Goal: Task Accomplishment & Management: Use online tool/utility

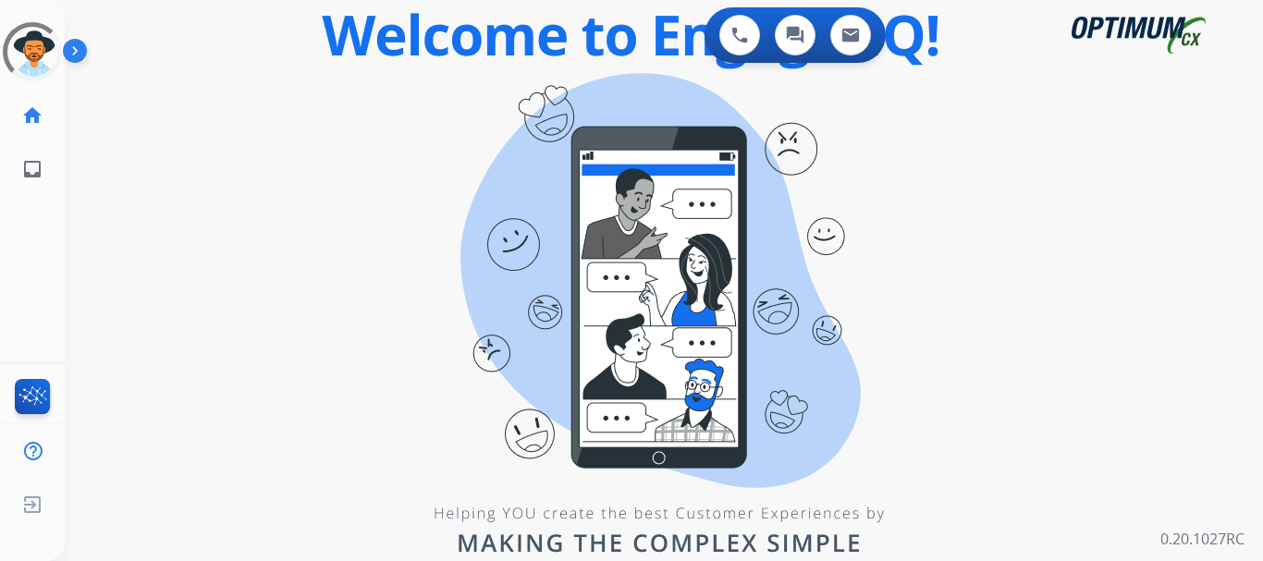
click at [255, 94] on div "swap_horiz Break voice bridge close_fullscreen Connect 3-Way Call merge_type Se…" at bounding box center [642, 111] width 1154 height 89
click at [72, 63] on img at bounding box center [78, 54] width 31 height 35
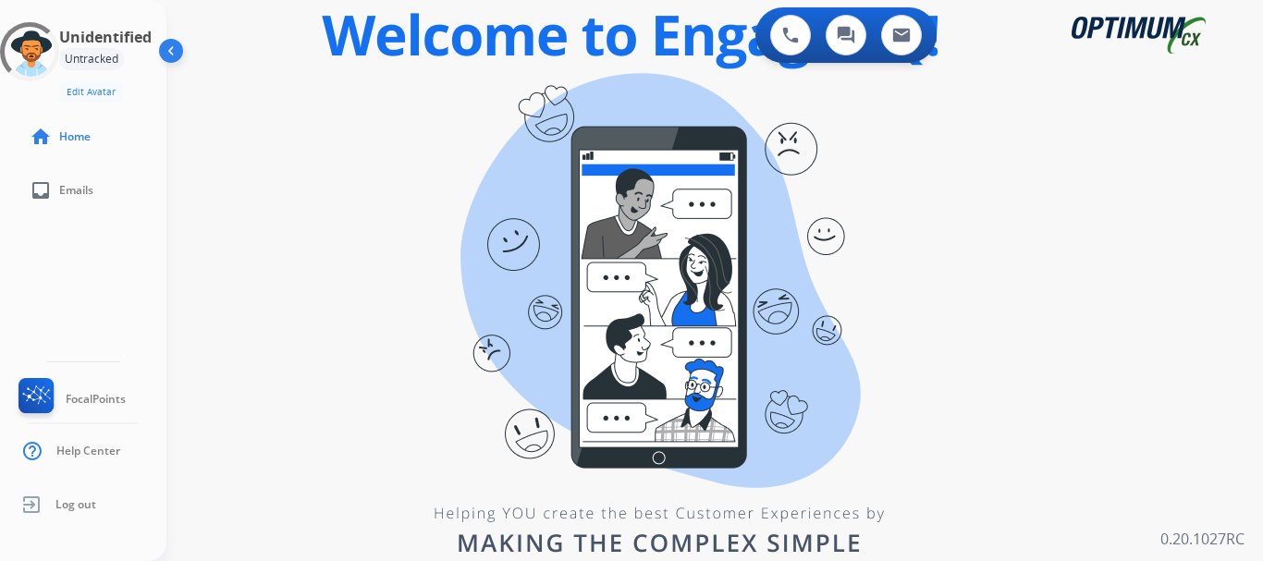
click at [311, 136] on div "swap_horiz Break voice bridge close_fullscreen Connect 3-Way Call merge_type Se…" at bounding box center [692, 111] width 1052 height 89
click at [326, 144] on div "swap_horiz Break voice bridge close_fullscreen Connect 3-Way Call merge_type Se…" at bounding box center [692, 111] width 1052 height 89
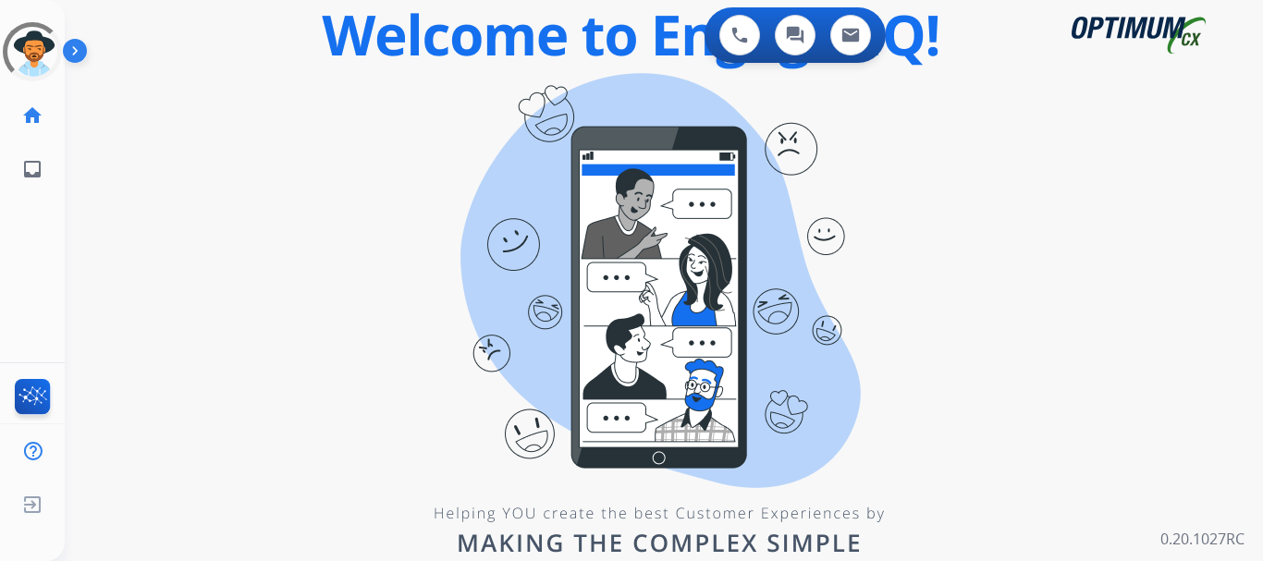
click at [218, 99] on div "swap_horiz Break voice bridge close_fullscreen Connect 3-Way Call merge_type Se…" at bounding box center [642, 111] width 1154 height 89
click at [72, 51] on img at bounding box center [78, 54] width 31 height 35
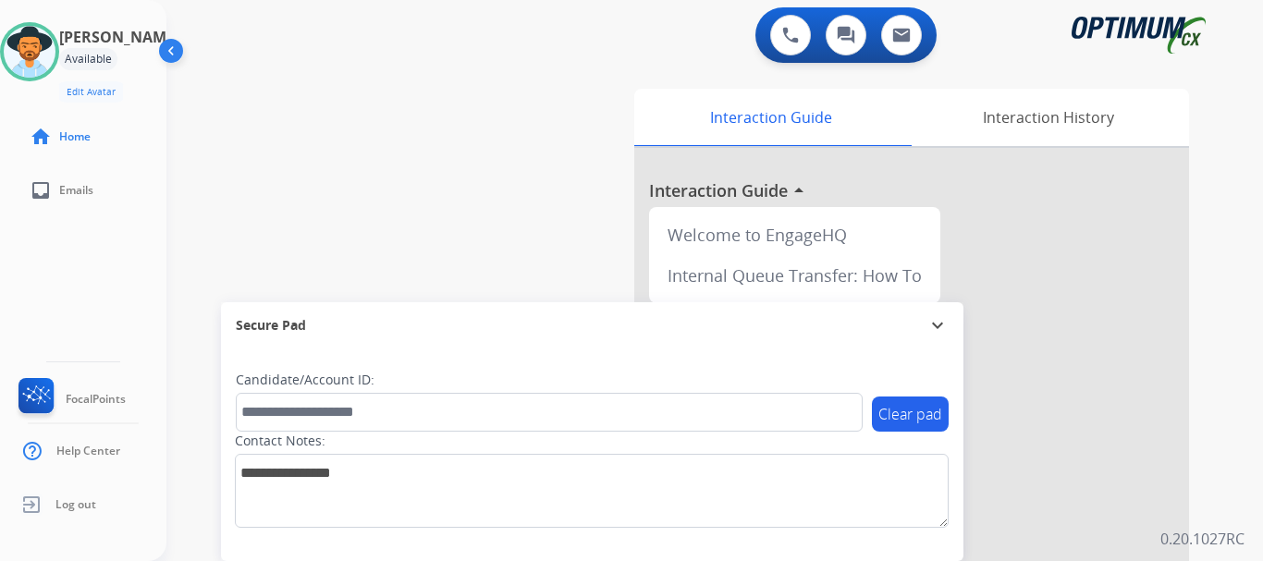
click at [317, 92] on div "swap_horiz Break voice bridge close_fullscreen Connect 3-Way Call merge_type Se…" at bounding box center [692, 452] width 1052 height 771
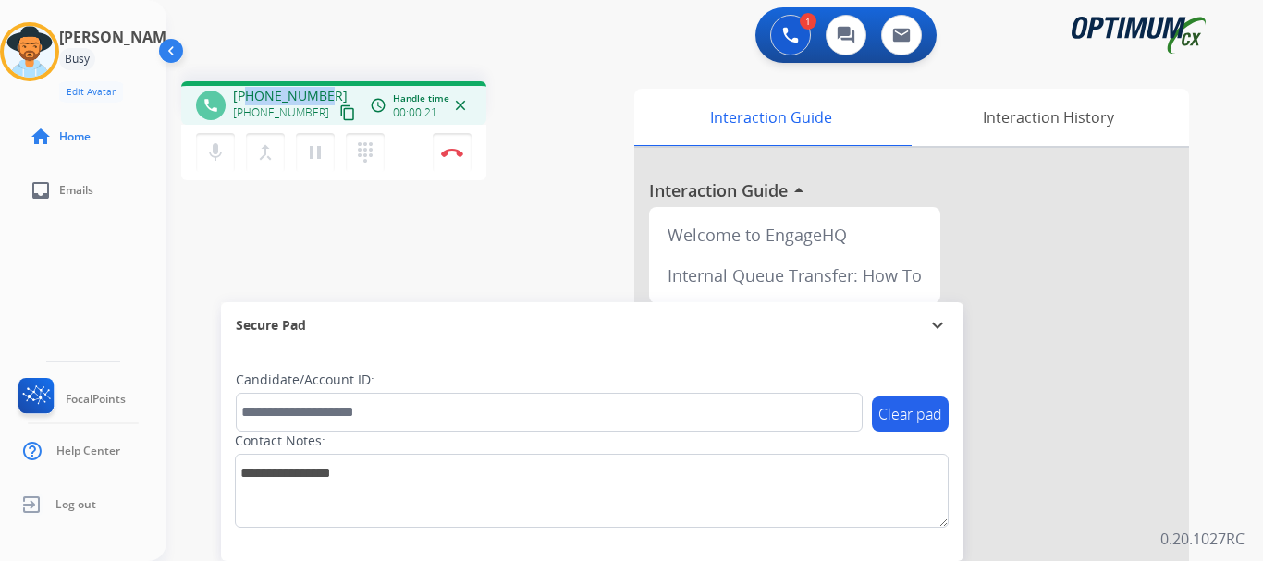
drag, startPoint x: 251, startPoint y: 95, endPoint x: 321, endPoint y: 83, distance: 70.4
click at [321, 83] on div "phone [PHONE_NUMBER] [PHONE_NUMBER] content_copy access_time Call metrics Queue…" at bounding box center [333, 102] width 305 height 43
copy span "3468047326"
click at [359, 59] on div "1 Voice Interactions 0 Chat Interactions 0 Email Interactions" at bounding box center [704, 36] width 1030 height 59
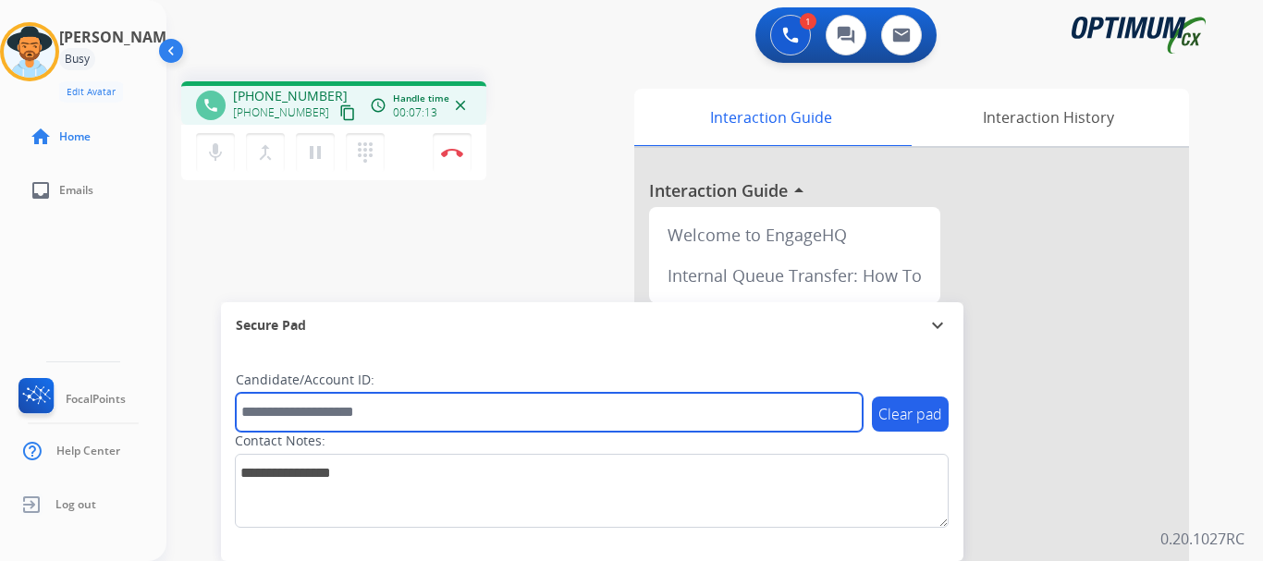
click at [385, 409] on input "text" at bounding box center [549, 412] width 627 height 39
paste input "*******"
type input "*******"
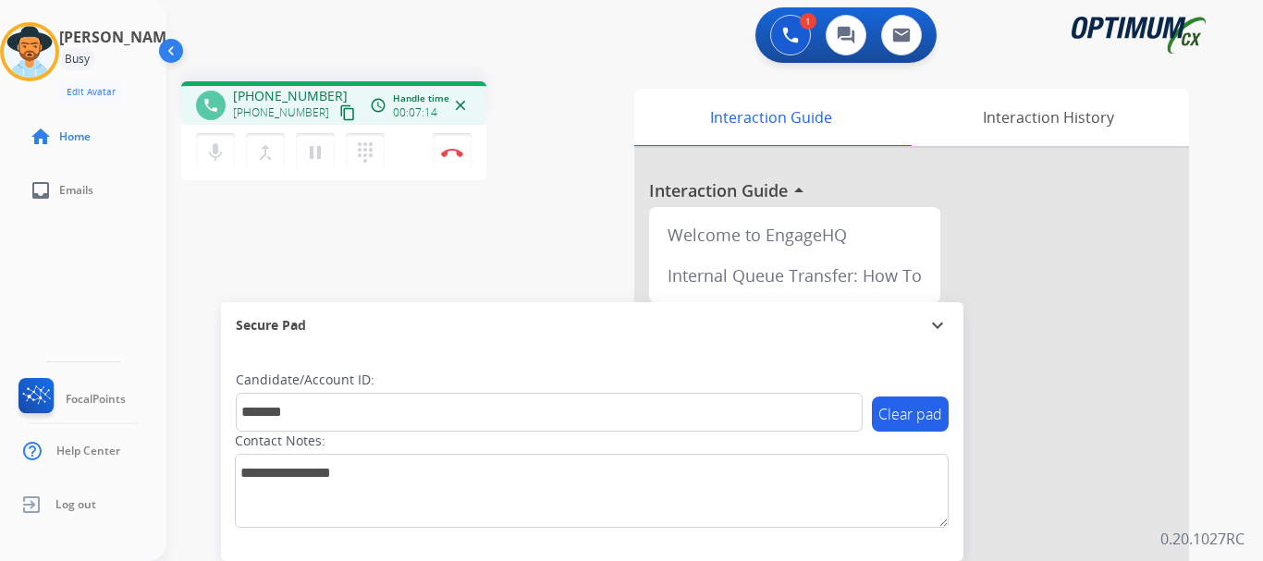
click at [460, 214] on div "phone [PHONE_NUMBER] [PHONE_NUMBER] content_copy access_time Call metrics Queue…" at bounding box center [692, 452] width 1052 height 771
click at [457, 147] on button "Disconnect" at bounding box center [452, 152] width 39 height 39
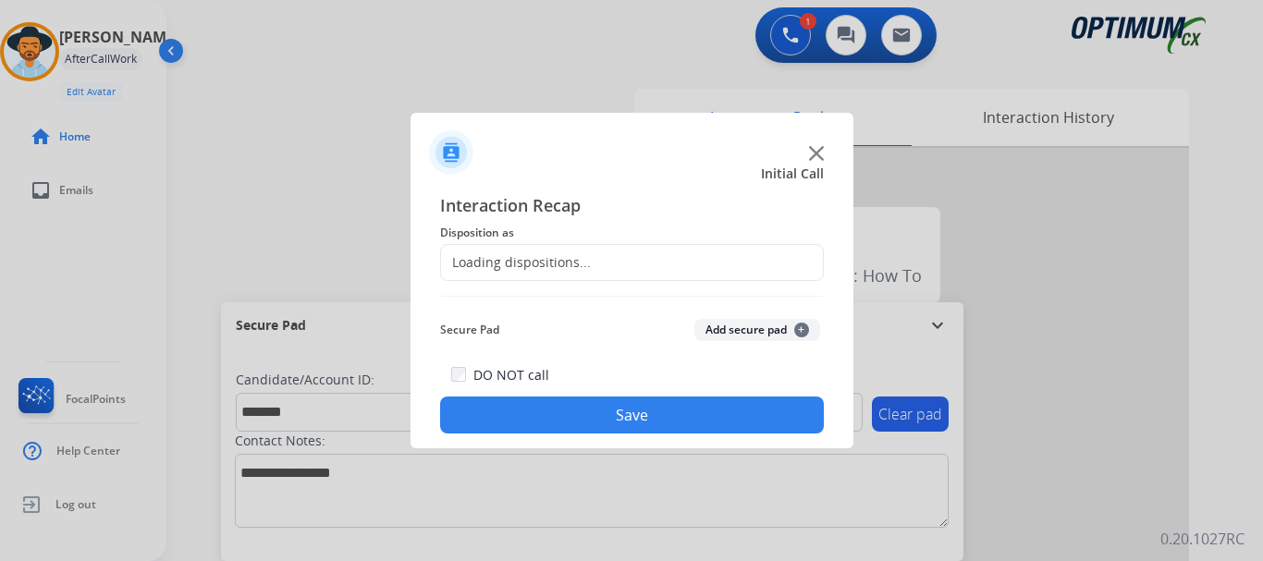
click at [757, 327] on button "Add secure pad +" at bounding box center [757, 330] width 126 height 22
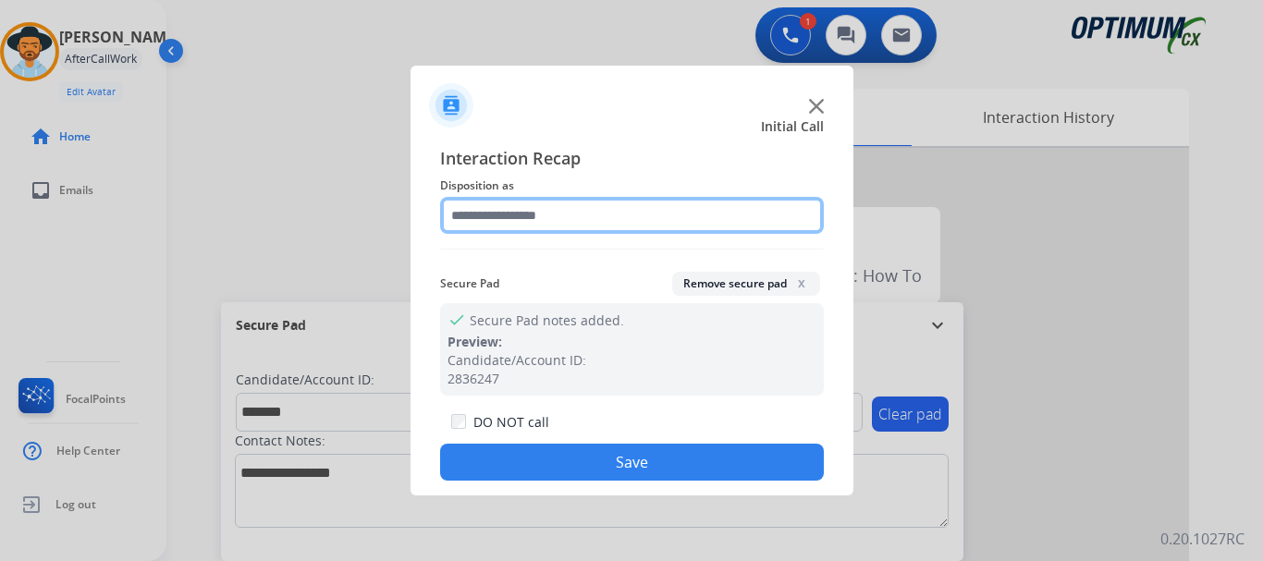
click at [600, 207] on input "text" at bounding box center [632, 215] width 384 height 37
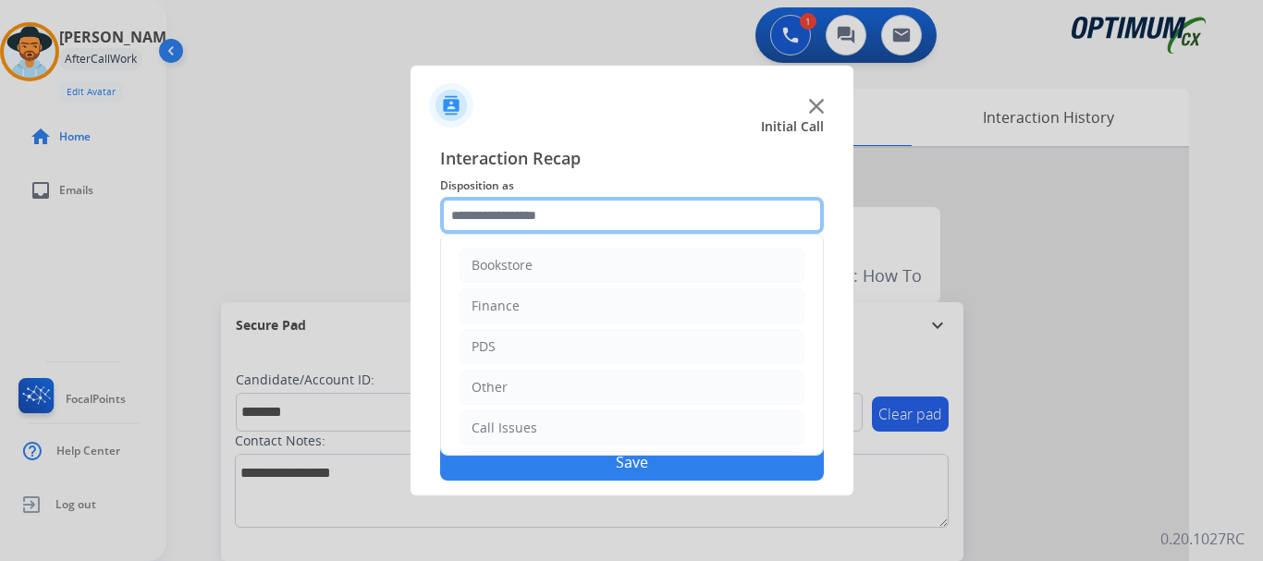
scroll to position [126, 0]
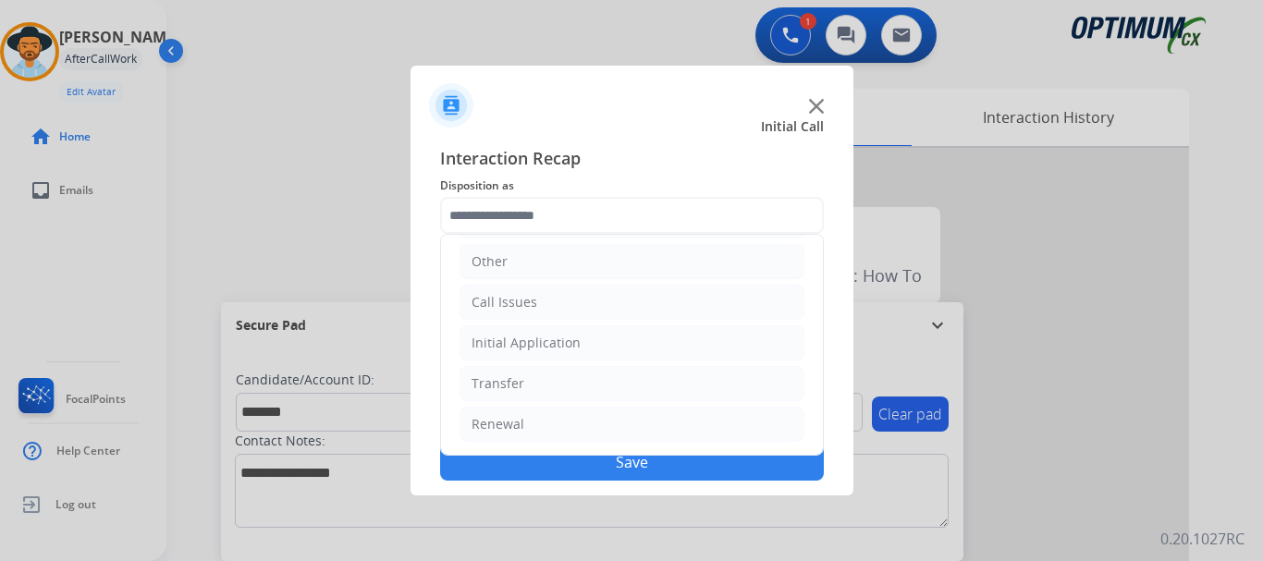
click at [677, 424] on li "Renewal" at bounding box center [631, 424] width 345 height 35
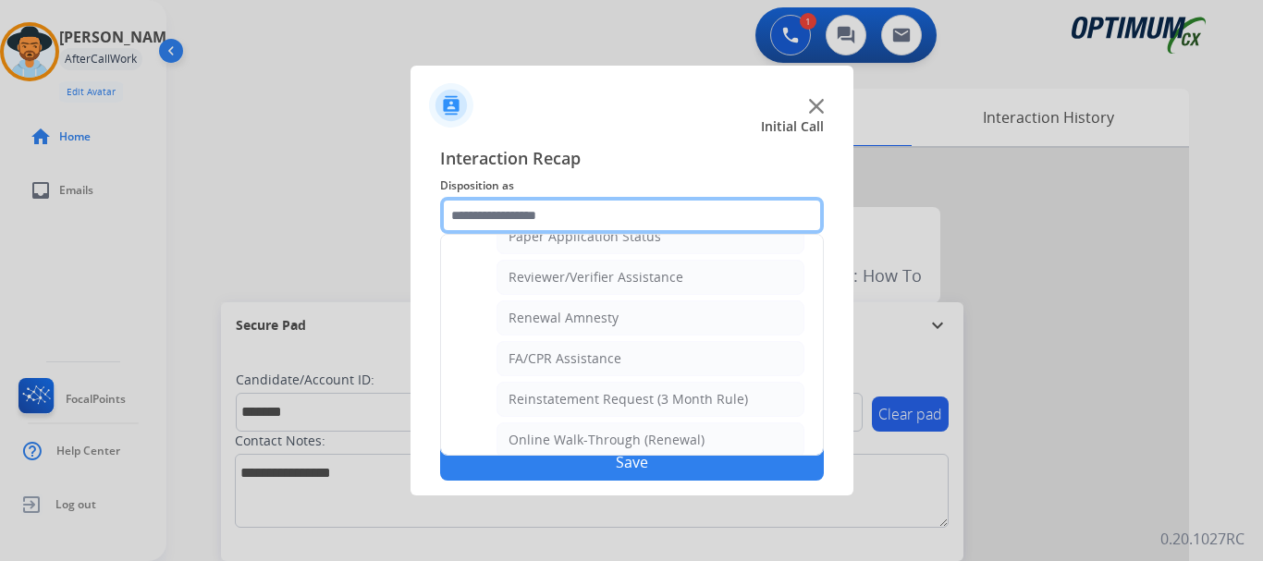
scroll to position [714, 0]
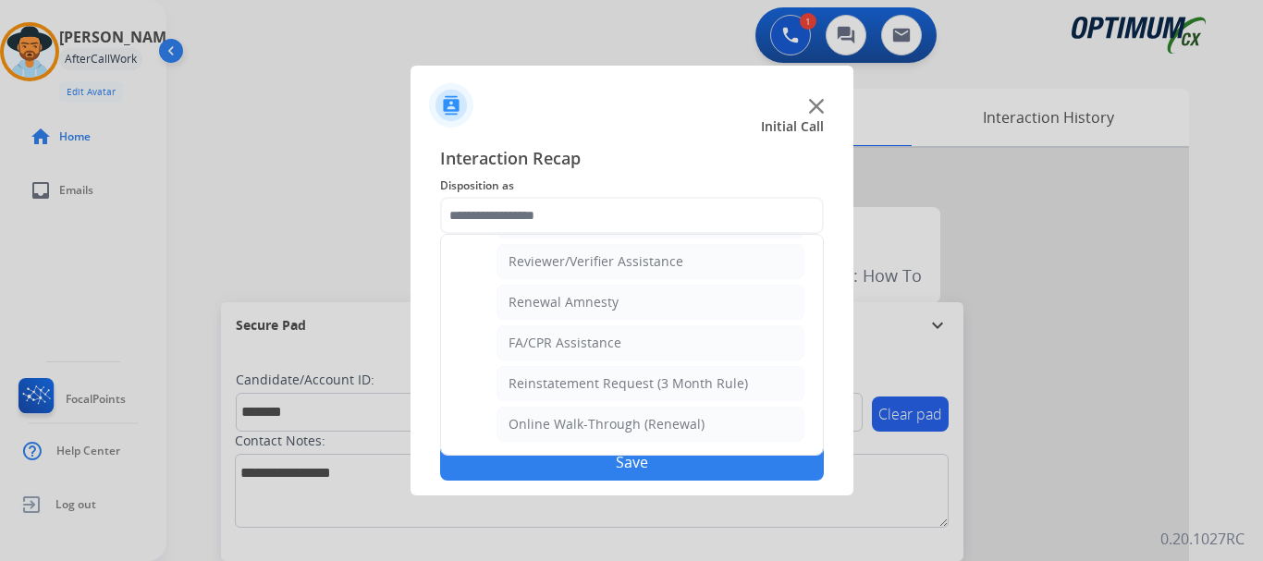
click at [665, 427] on div "Online Walk-Through (Renewal)" at bounding box center [606, 424] width 196 height 18
type input "**********"
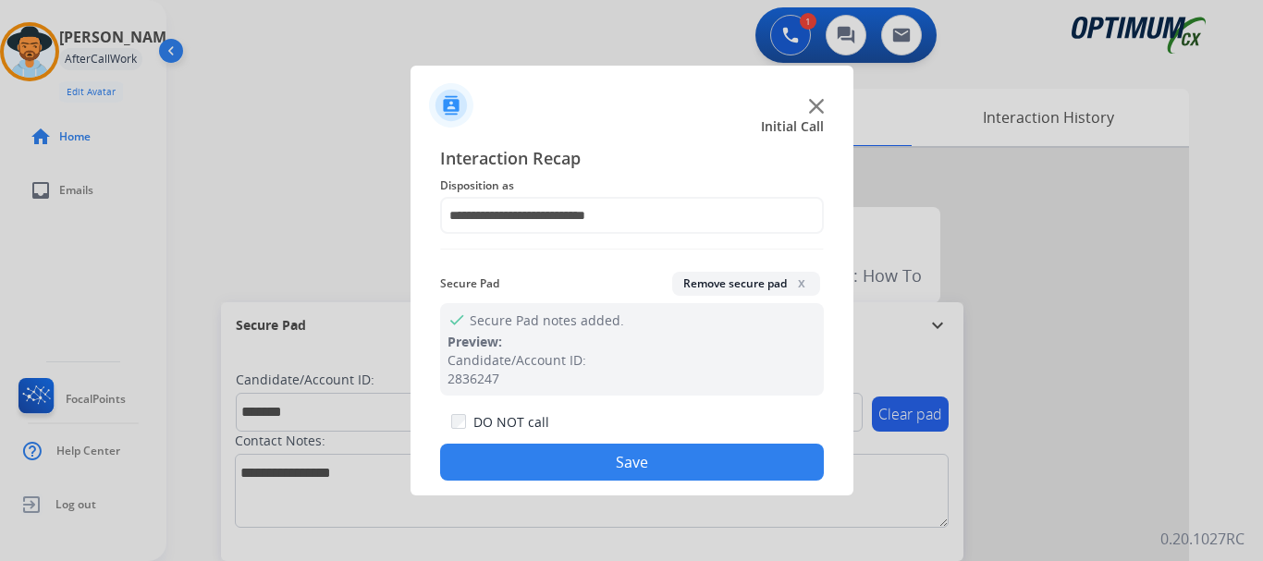
click at [639, 476] on button "Save" at bounding box center [632, 462] width 384 height 37
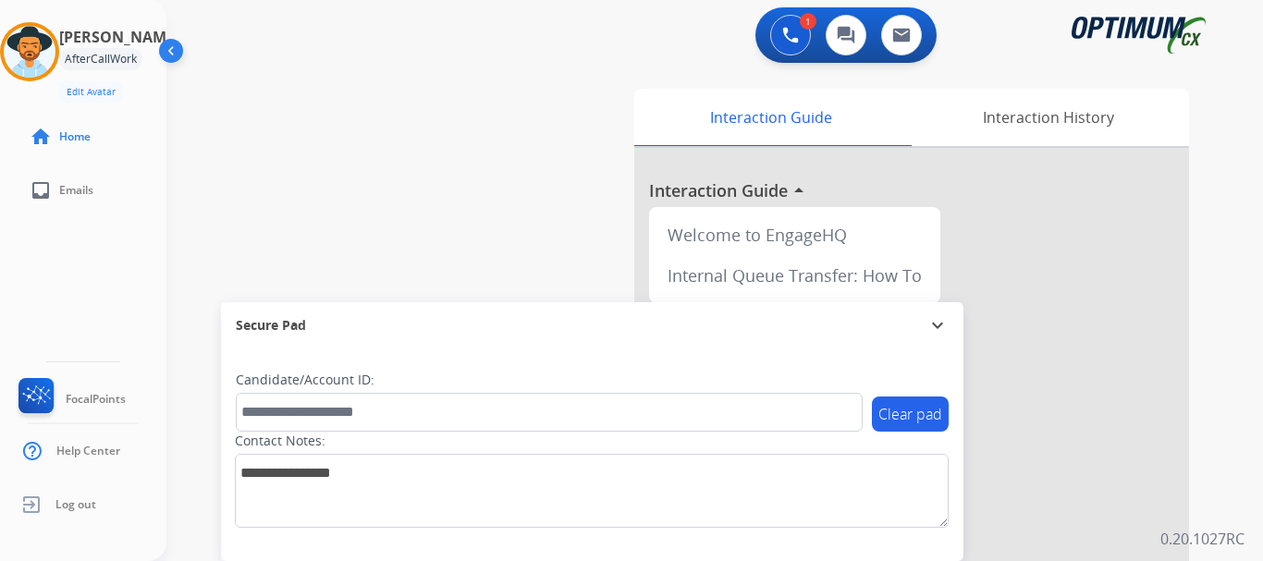
click at [557, 244] on div "swap_horiz Break voice bridge close_fullscreen Connect 3-Way Call merge_type Se…" at bounding box center [692, 452] width 1052 height 771
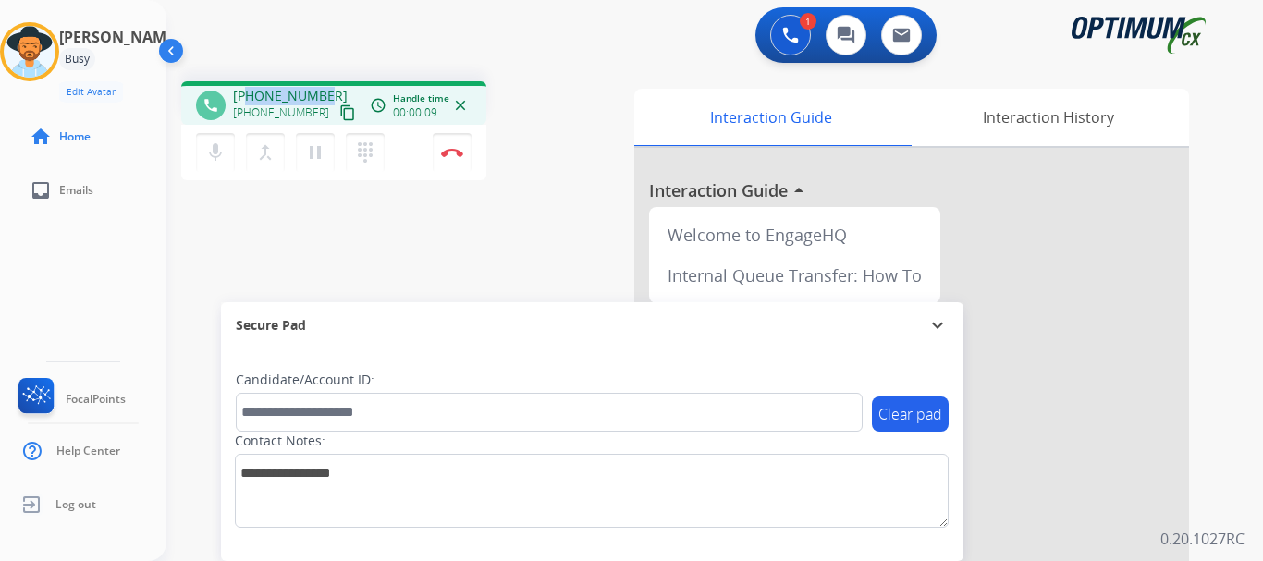
drag, startPoint x: 246, startPoint y: 91, endPoint x: 323, endPoint y: 90, distance: 76.7
click at [323, 90] on div "[PHONE_NUMBER] [PHONE_NUMBER] content_copy" at bounding box center [296, 105] width 126 height 37
copy span "7734035418"
click at [226, 149] on mat-icon "mic" at bounding box center [215, 152] width 22 height 22
click at [221, 155] on mat-icon "mic_off" at bounding box center [215, 152] width 22 height 22
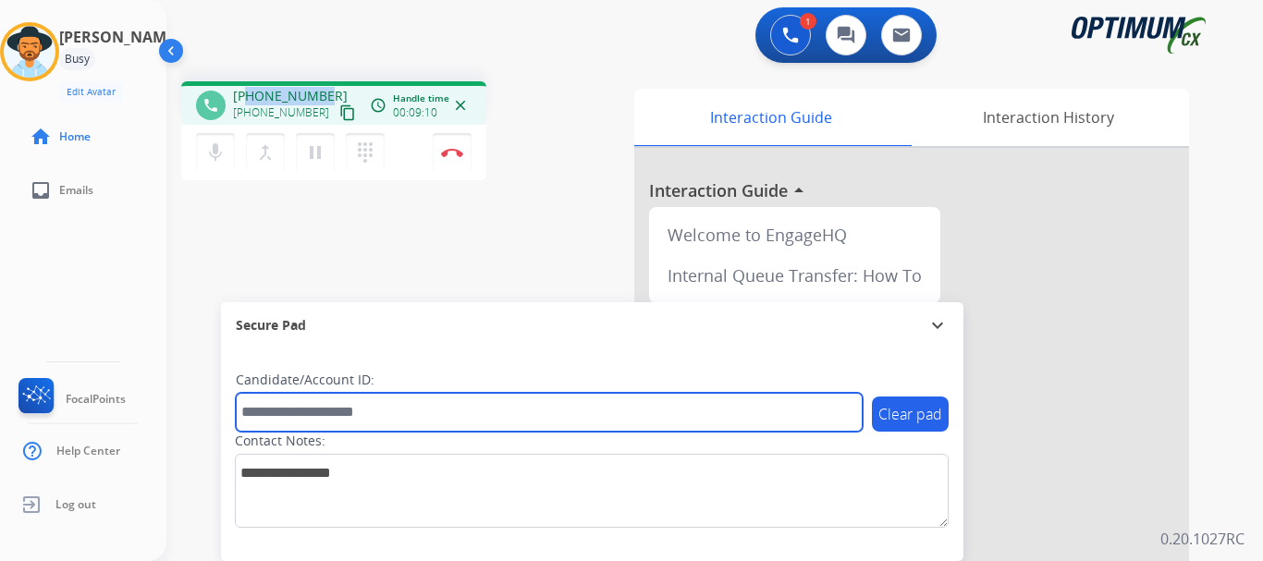
click at [309, 402] on input "text" at bounding box center [549, 412] width 627 height 39
paste input "*******"
type input "*******"
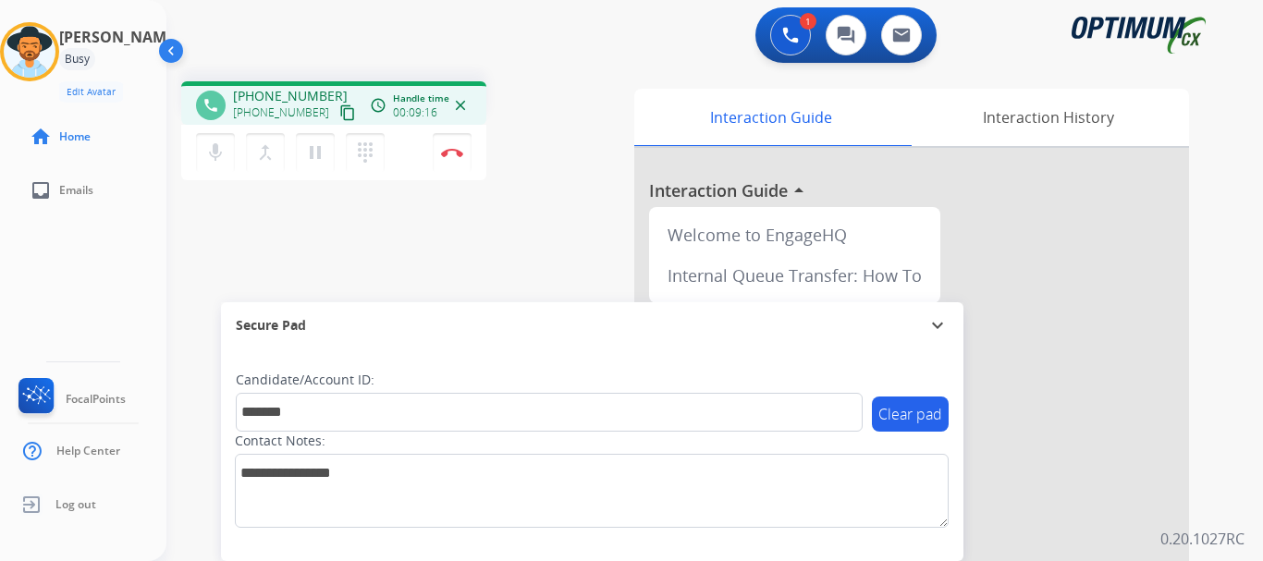
click at [402, 227] on div "phone [PHONE_NUMBER] [PHONE_NUMBER] content_copy access_time Call metrics Queue…" at bounding box center [692, 452] width 1052 height 771
click at [455, 159] on button "Disconnect" at bounding box center [452, 152] width 39 height 39
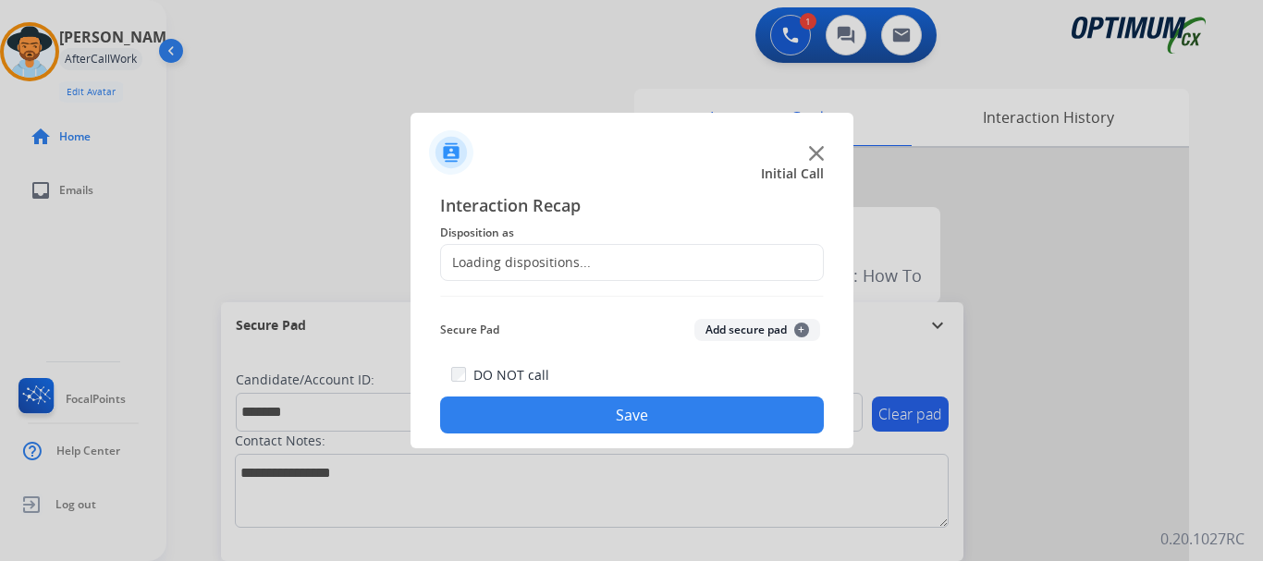
click at [716, 327] on button "Add secure pad +" at bounding box center [757, 330] width 126 height 22
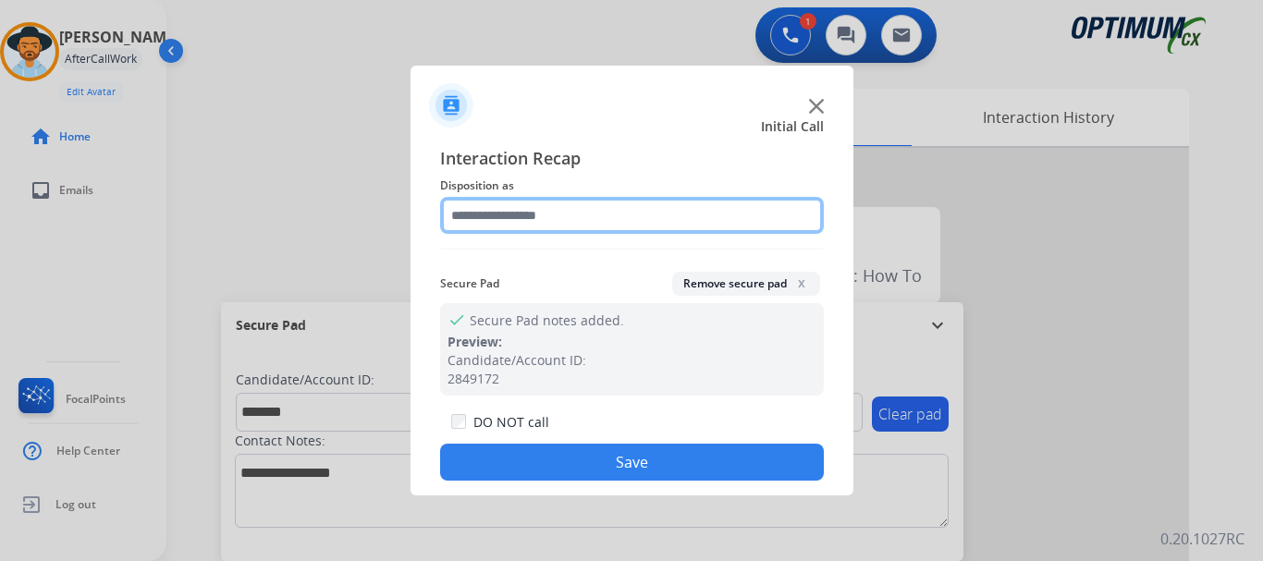
click at [575, 215] on input "text" at bounding box center [632, 215] width 384 height 37
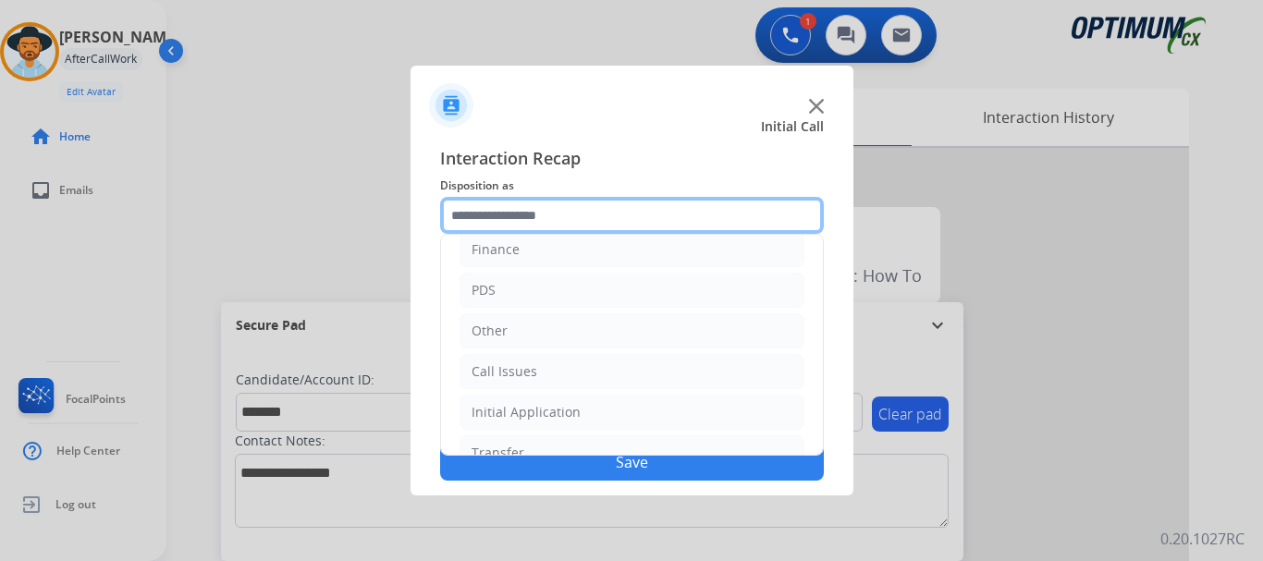
scroll to position [0, 0]
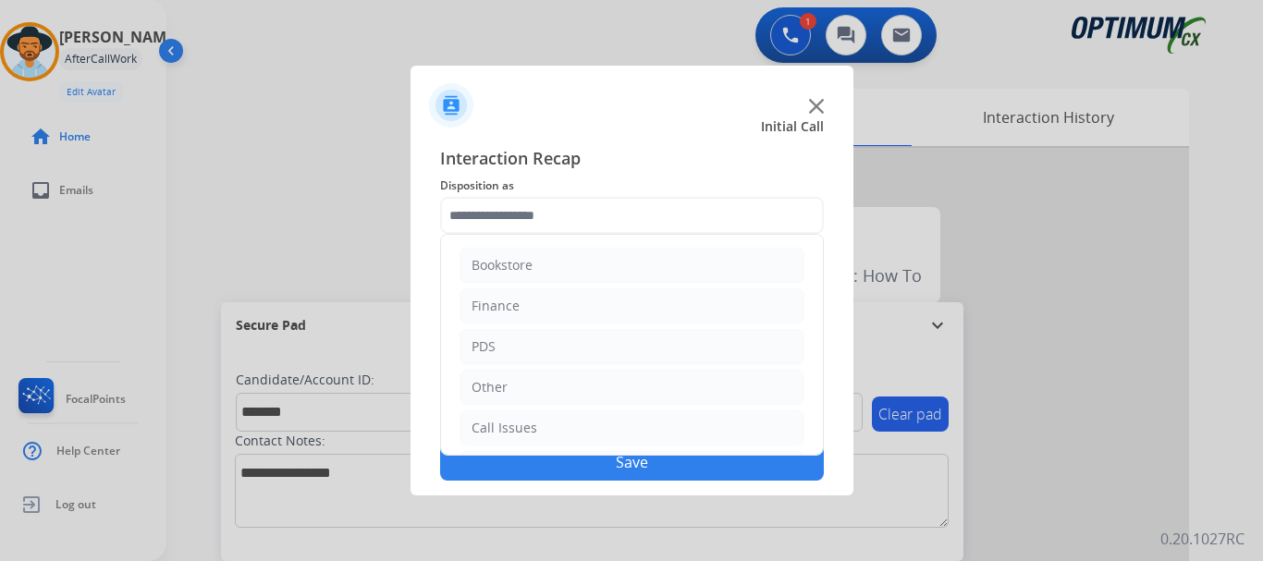
click at [601, 267] on li "Bookstore" at bounding box center [631, 265] width 345 height 35
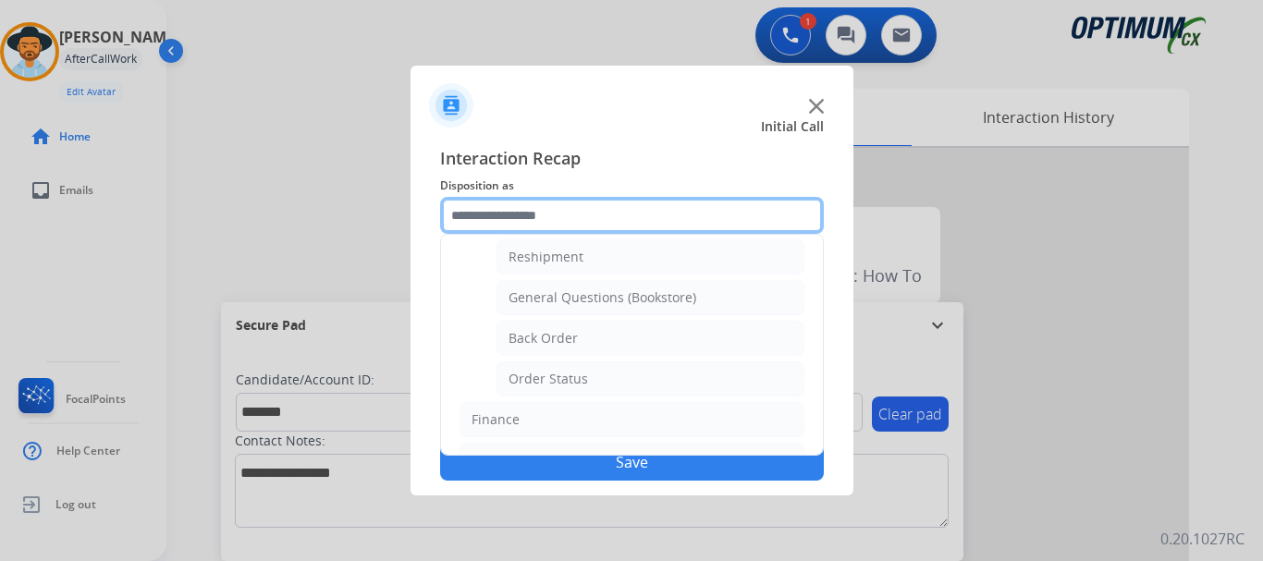
scroll to position [81, 0]
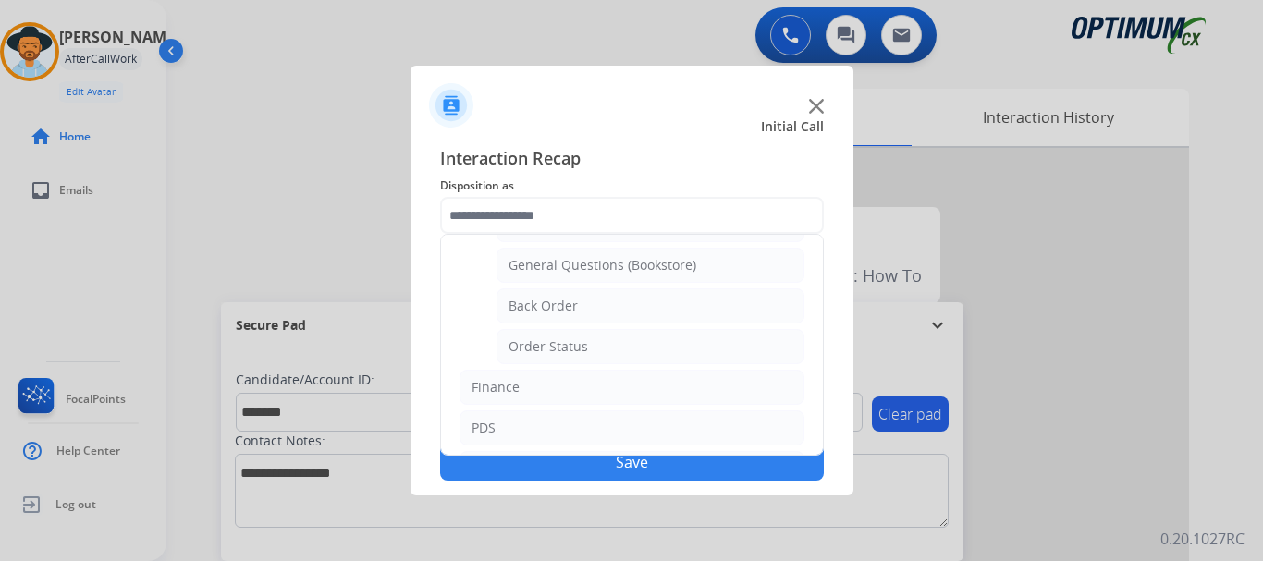
click at [651, 346] on li "Order Status" at bounding box center [650, 346] width 308 height 35
type input "**********"
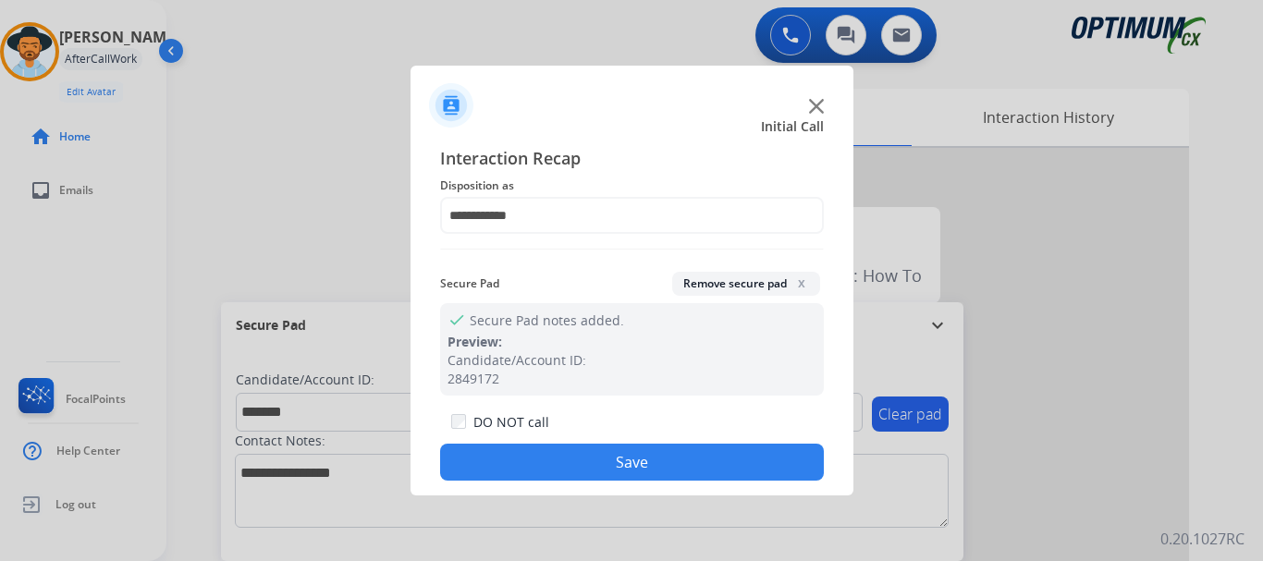
click at [635, 463] on button "Save" at bounding box center [632, 462] width 384 height 37
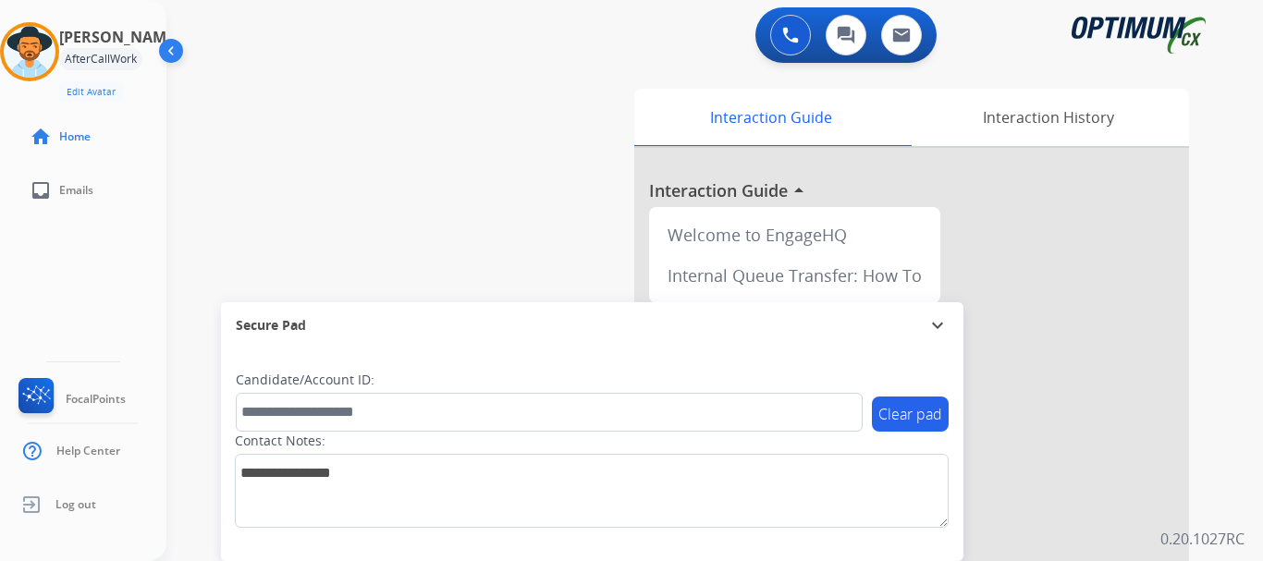
click at [481, 223] on div "swap_horiz Break voice bridge close_fullscreen Connect 3-Way Call merge_type Se…" at bounding box center [692, 452] width 1052 height 771
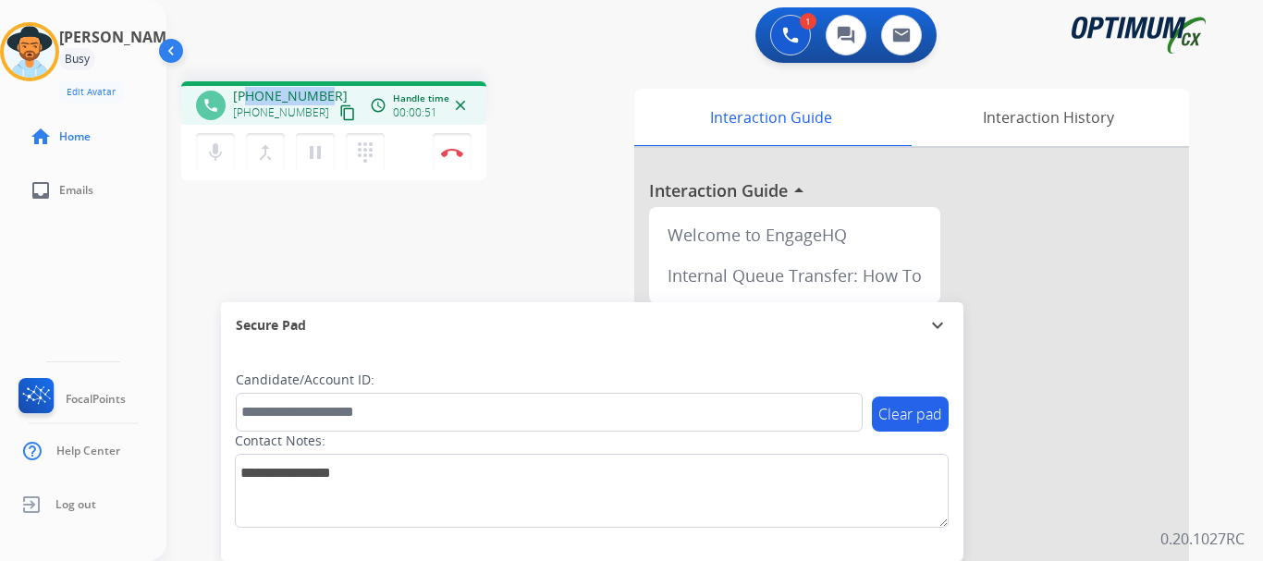
drag, startPoint x: 250, startPoint y: 96, endPoint x: 328, endPoint y: 81, distance: 79.9
click at [328, 81] on div "phone [PHONE_NUMBER] [PHONE_NUMBER] content_copy access_time Call metrics Queue…" at bounding box center [333, 102] width 305 height 43
copy span "9098153900"
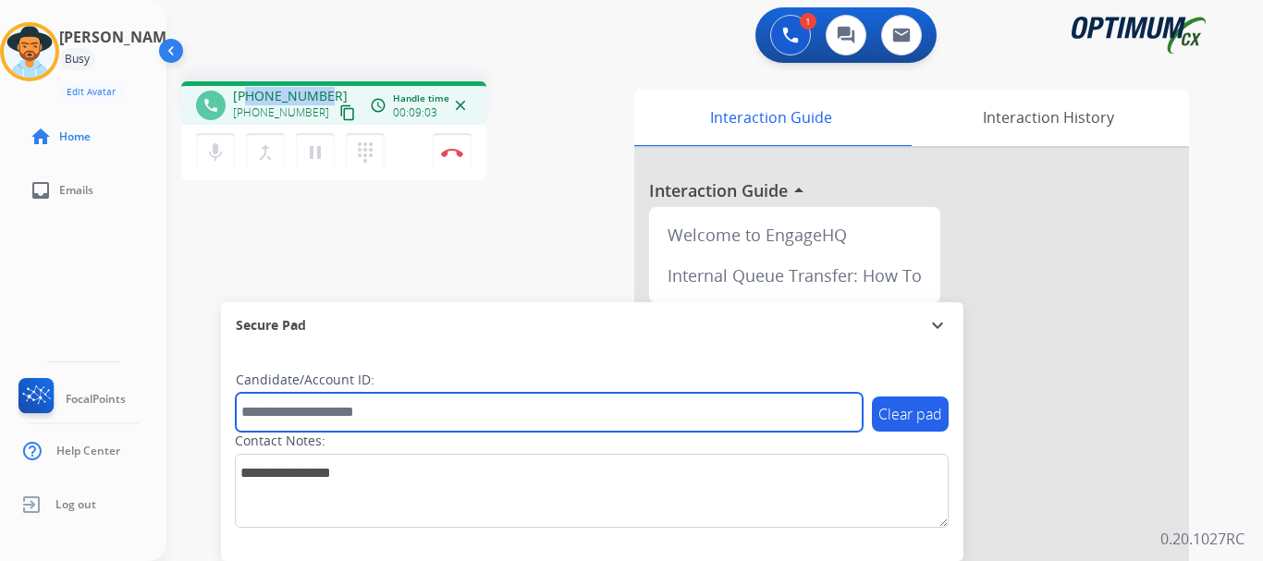
click at [359, 414] on input "text" at bounding box center [549, 412] width 627 height 39
paste input "*******"
type input "*******"
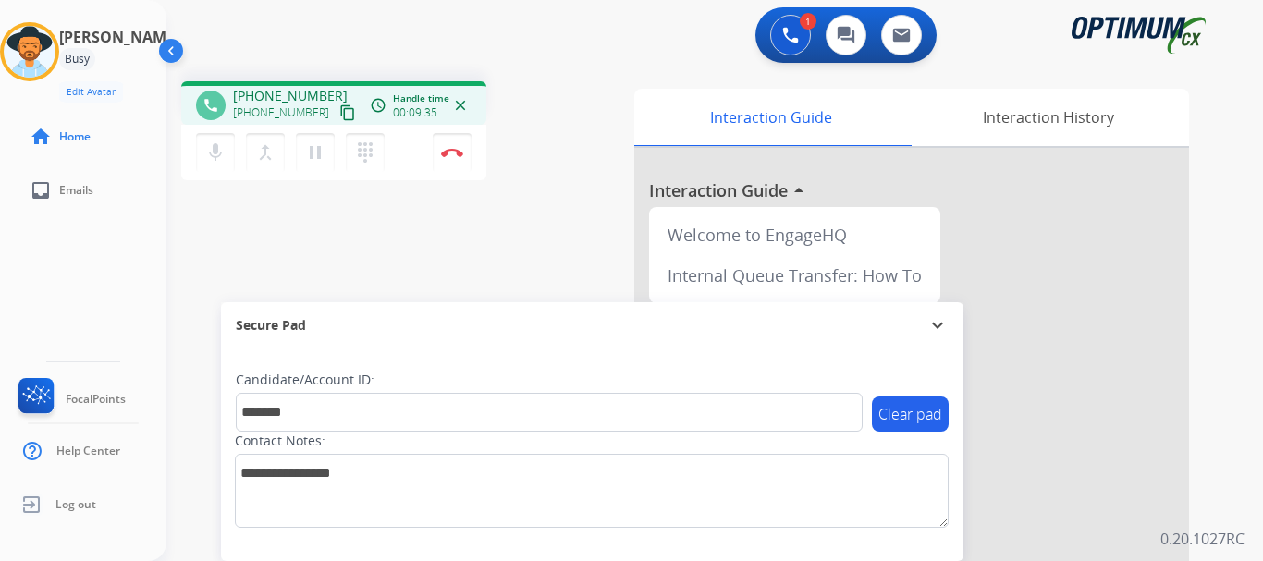
click at [498, 217] on div "phone [PHONE_NUMBER] [PHONE_NUMBER] content_copy access_time Call metrics Queue…" at bounding box center [692, 452] width 1052 height 771
click at [449, 144] on button "Disconnect" at bounding box center [452, 152] width 39 height 39
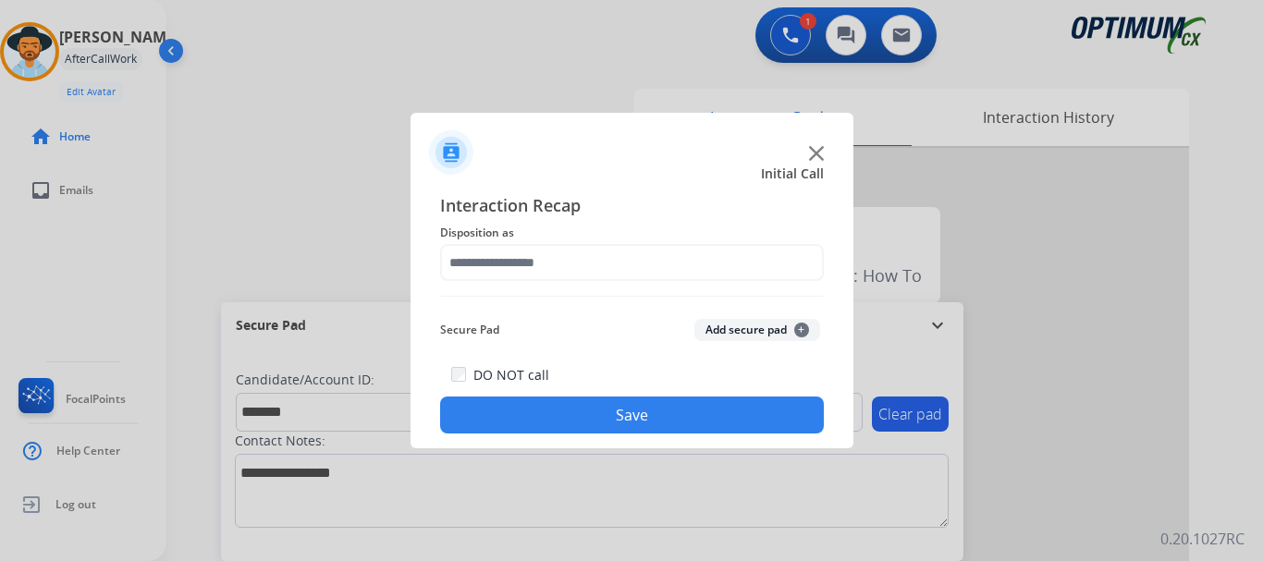
click at [736, 332] on button "Add secure pad +" at bounding box center [757, 330] width 126 height 22
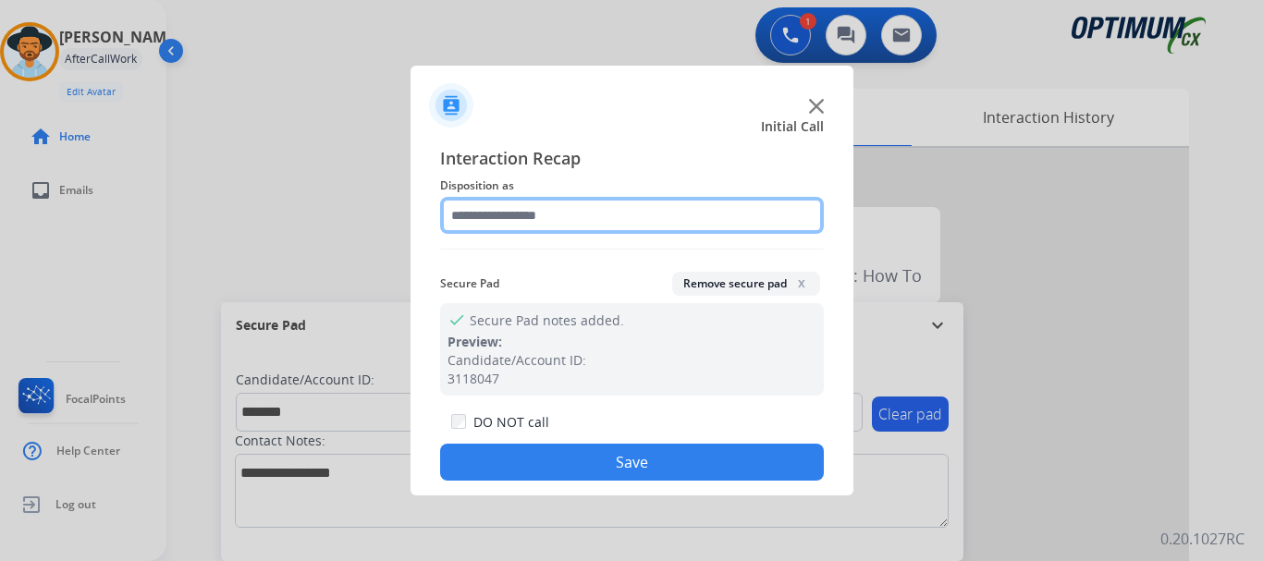
click at [583, 222] on input "text" at bounding box center [632, 215] width 384 height 37
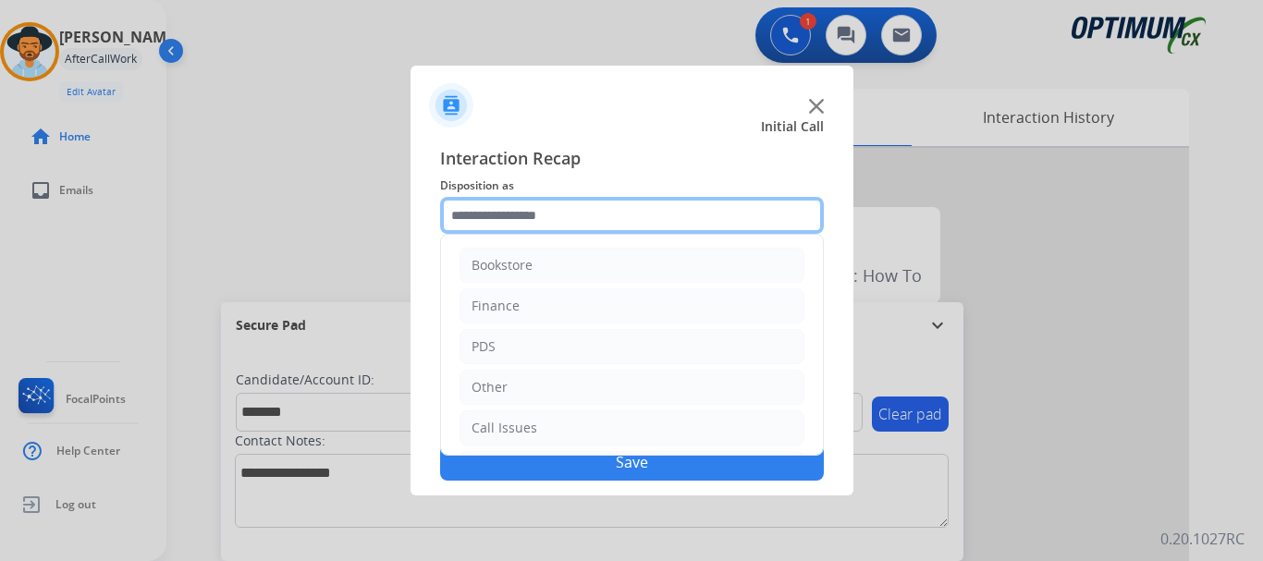
scroll to position [126, 0]
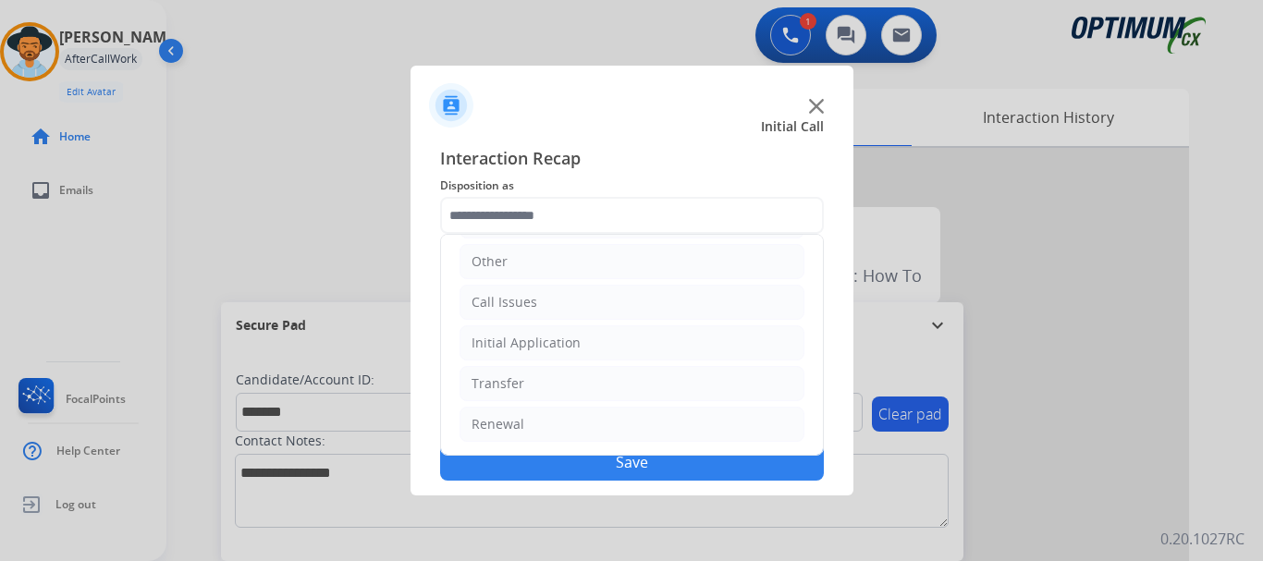
click at [647, 341] on li "Initial Application" at bounding box center [631, 342] width 345 height 35
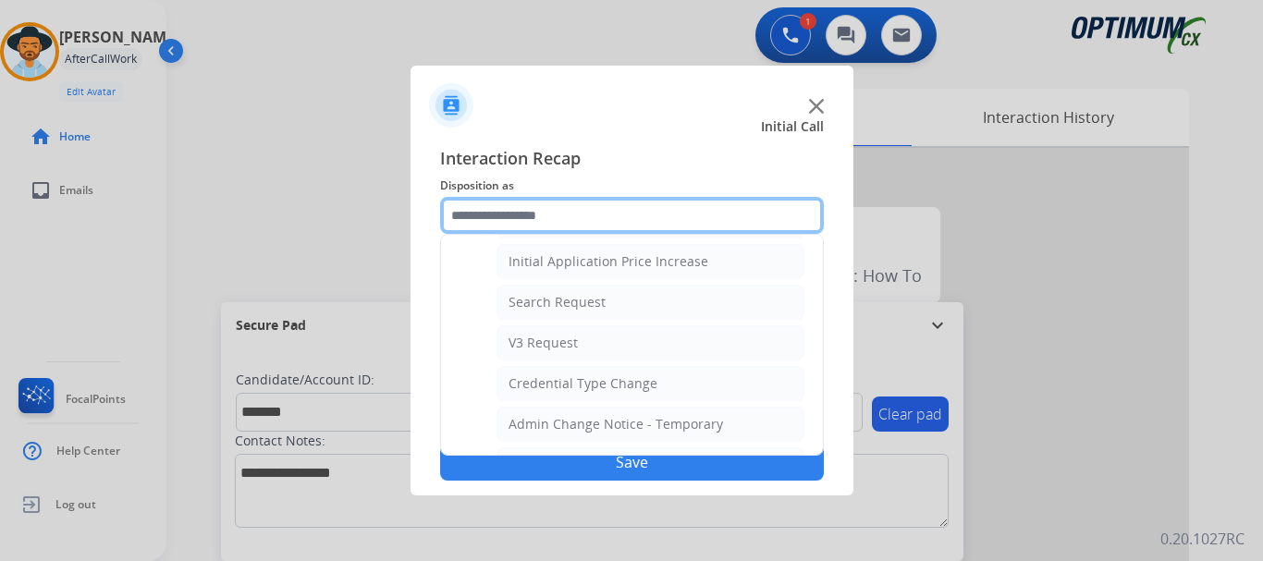
scroll to position [641, 0]
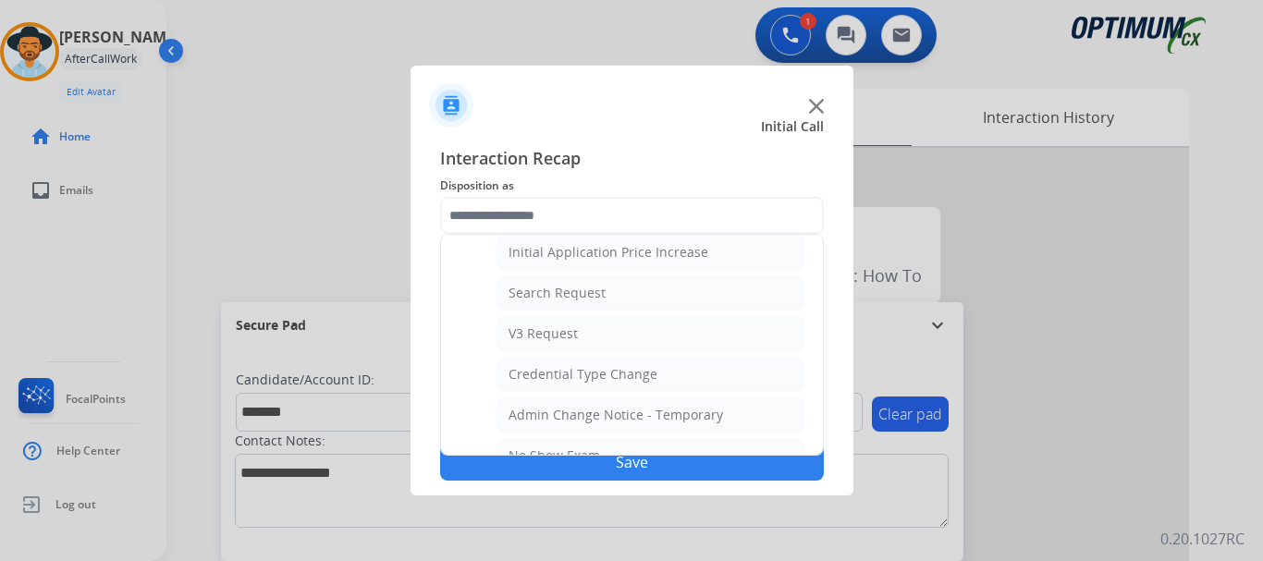
click at [673, 336] on li "V3 Request" at bounding box center [650, 333] width 308 height 35
type input "**********"
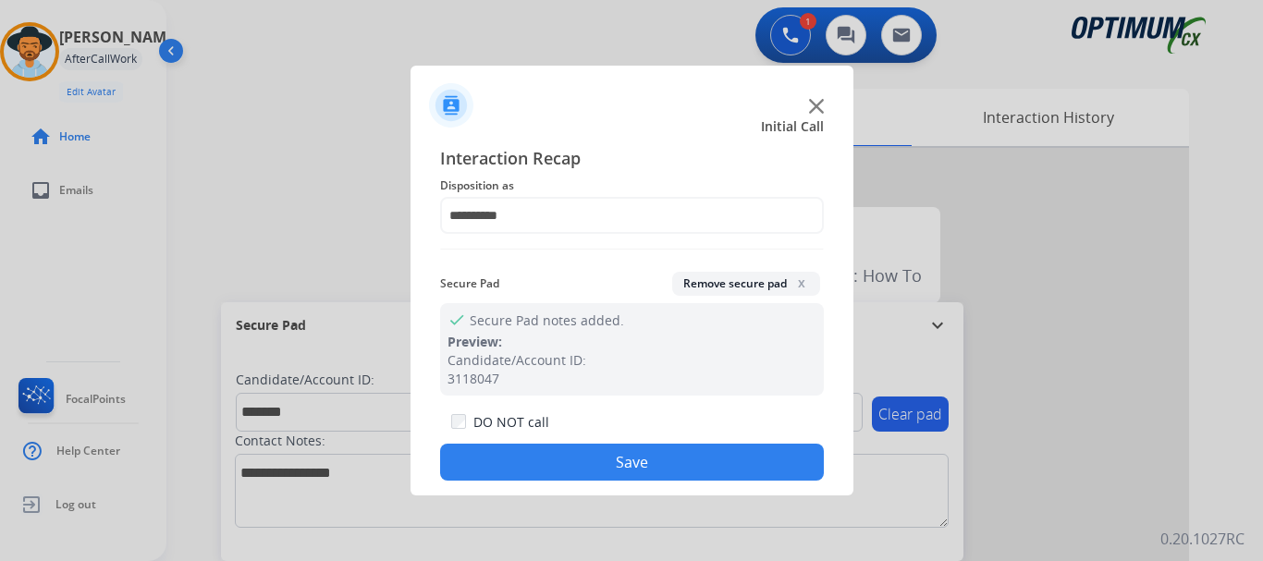
click at [651, 460] on button "Save" at bounding box center [632, 462] width 384 height 37
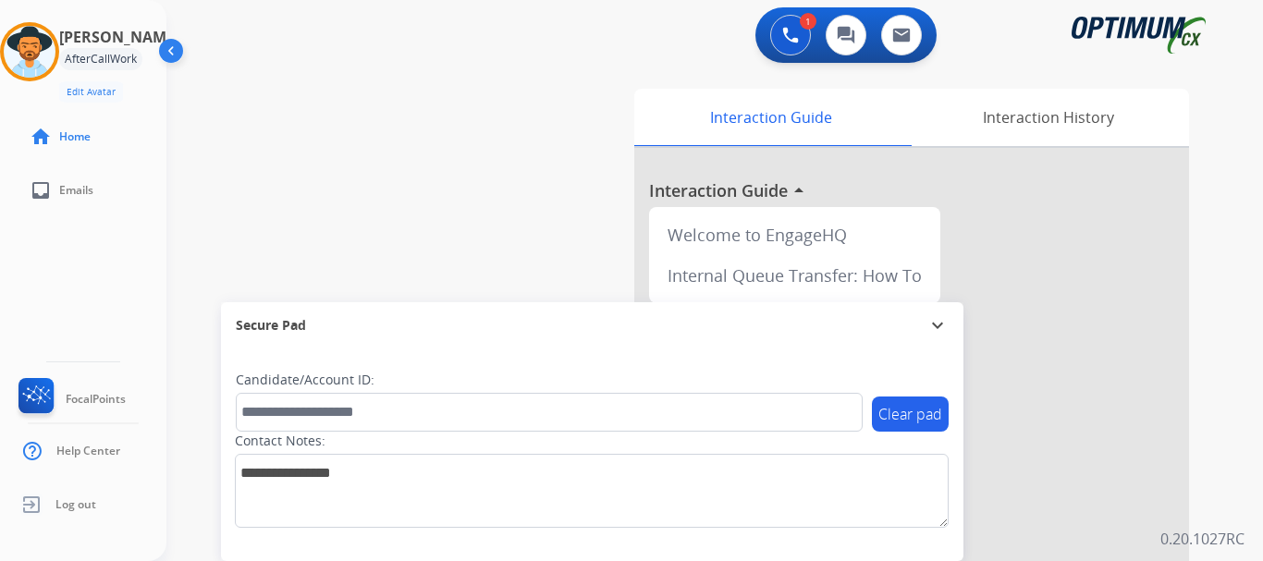
click at [520, 241] on div "swap_horiz Break voice bridge close_fullscreen Connect 3-Way Call merge_type Se…" at bounding box center [692, 452] width 1052 height 771
click at [47, 39] on img at bounding box center [30, 52] width 52 height 52
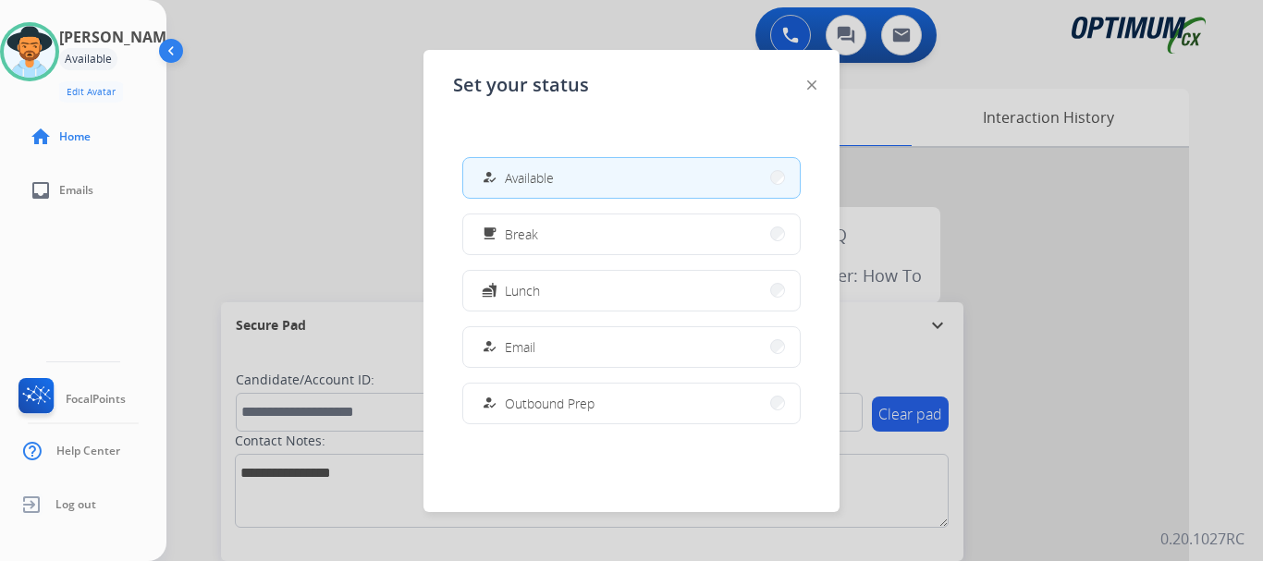
click at [546, 292] on button "fastfood Lunch" at bounding box center [631, 291] width 336 height 40
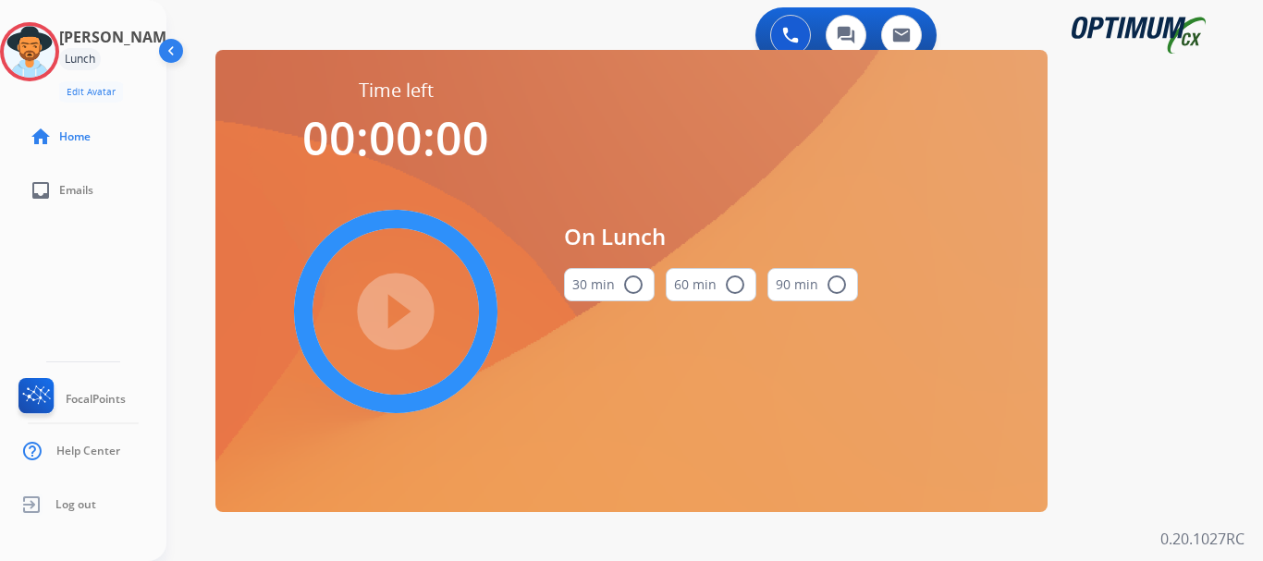
click at [613, 288] on button "30 min radio_button_unchecked" at bounding box center [609, 284] width 91 height 33
click at [385, 323] on mat-icon "play_circle_filled" at bounding box center [396, 311] width 22 height 22
click at [55, 50] on img at bounding box center [30, 52] width 52 height 52
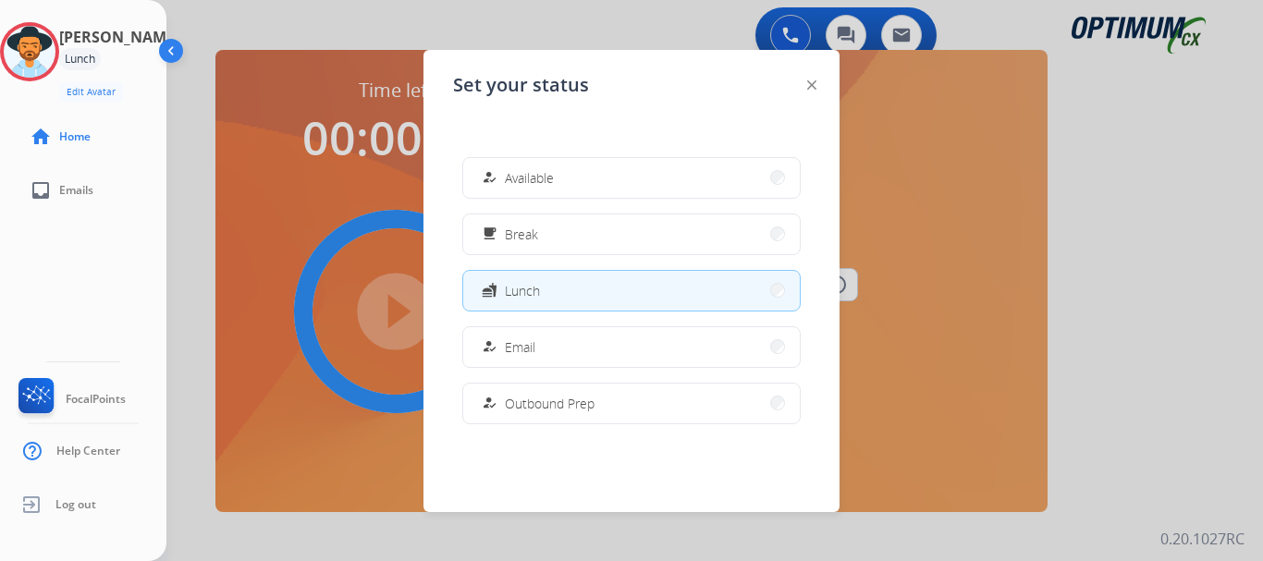
click at [494, 182] on mat-icon "how_to_reg" at bounding box center [490, 178] width 16 height 16
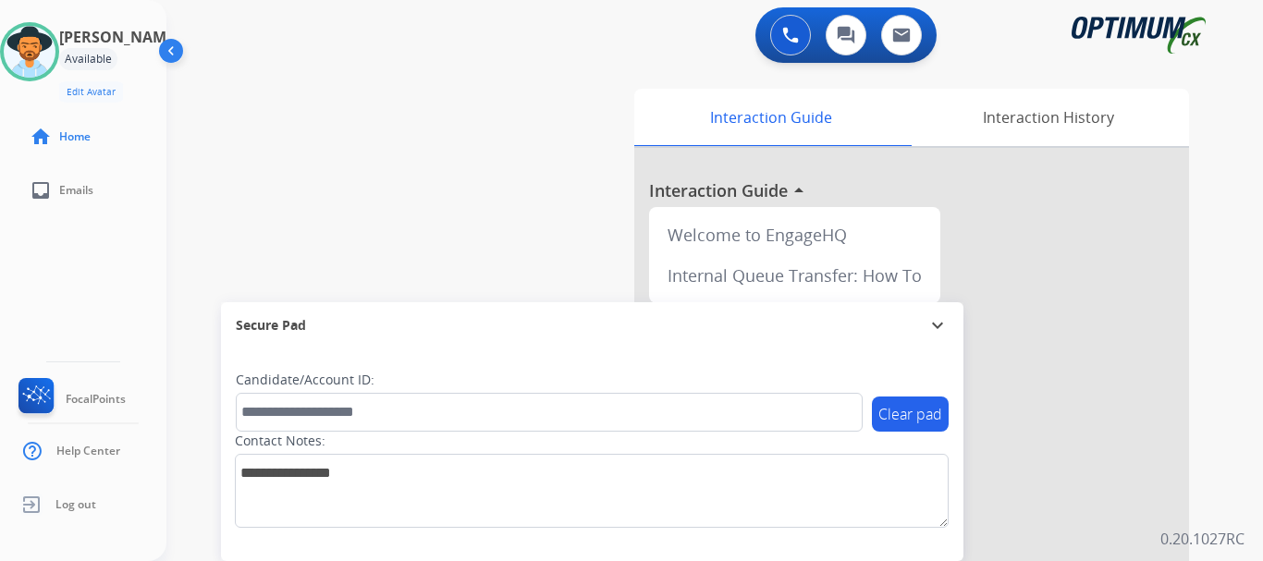
click at [790, 43] on button at bounding box center [790, 35] width 41 height 41
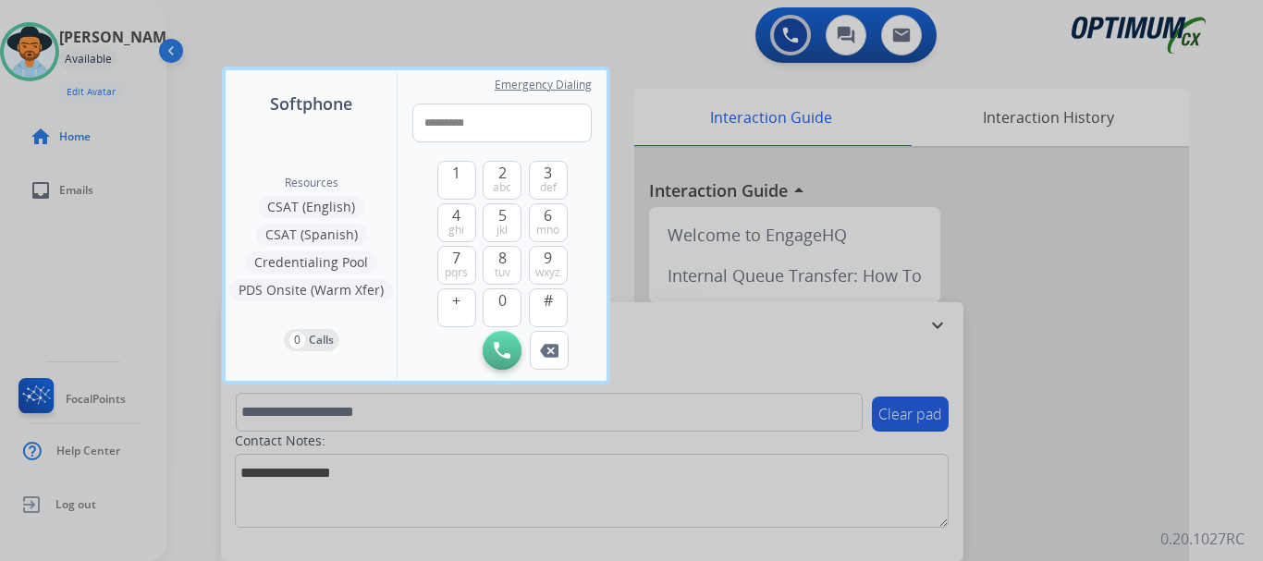
type input "**********"
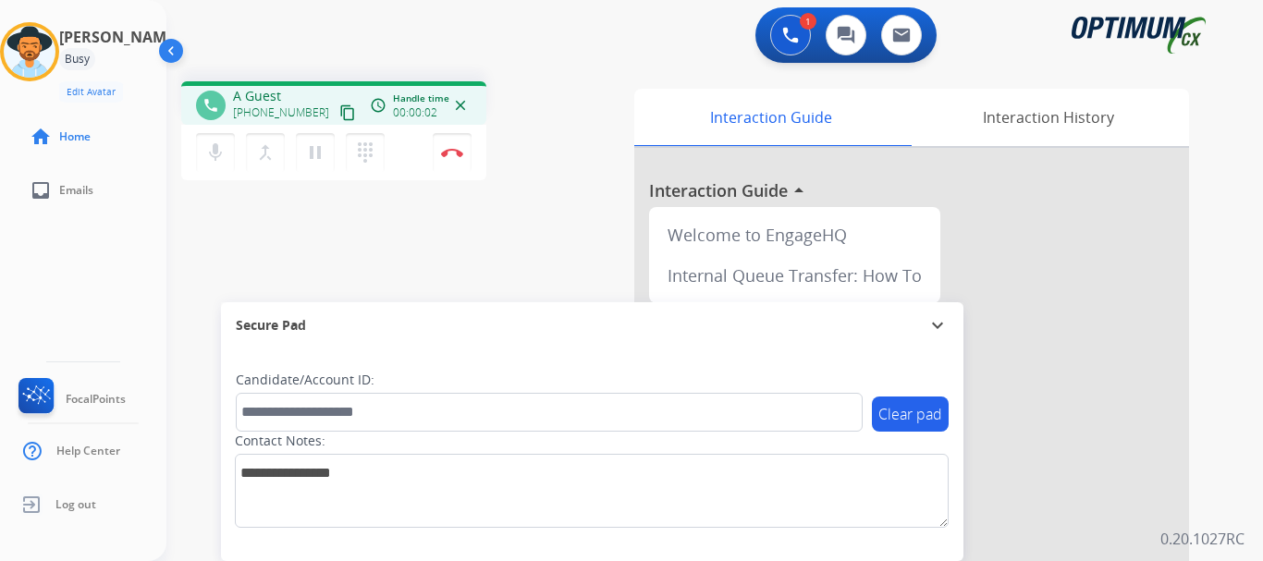
click at [443, 151] on img at bounding box center [452, 152] width 22 height 9
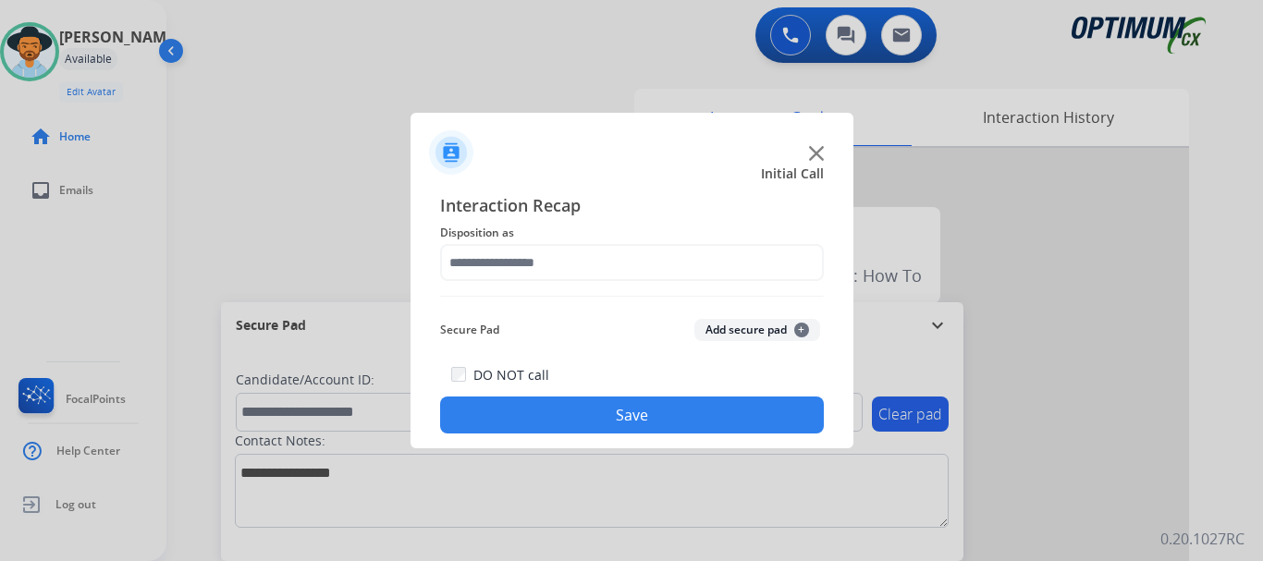
click at [817, 153] on img at bounding box center [816, 153] width 15 height 15
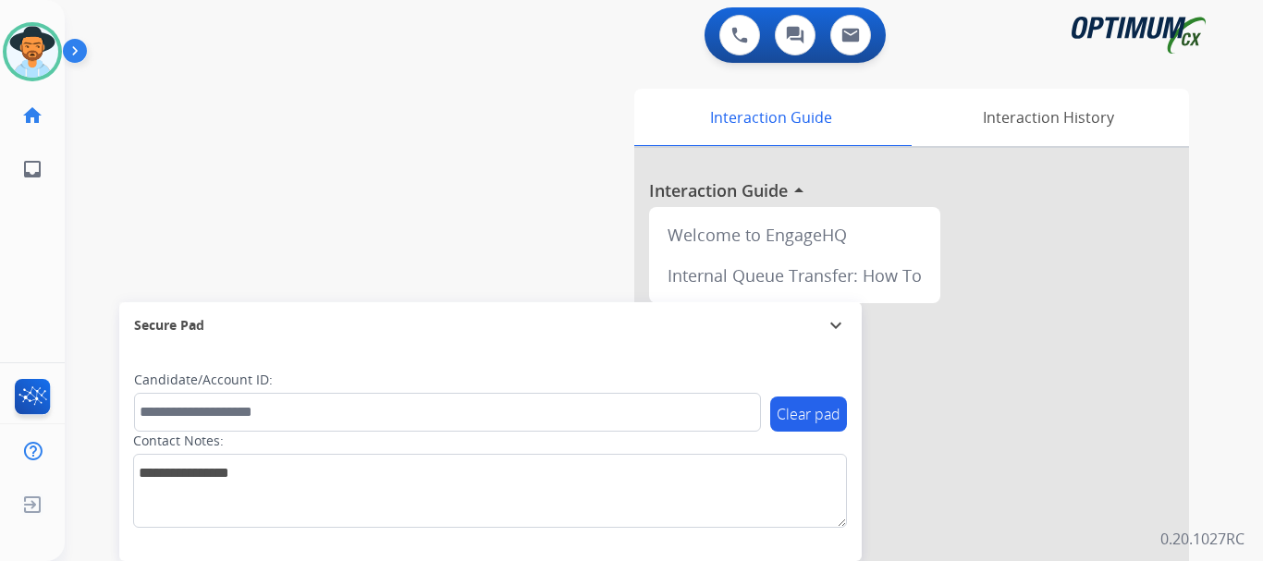
click at [73, 58] on img at bounding box center [78, 54] width 31 height 35
